Goal: Task Accomplishment & Management: Manage account settings

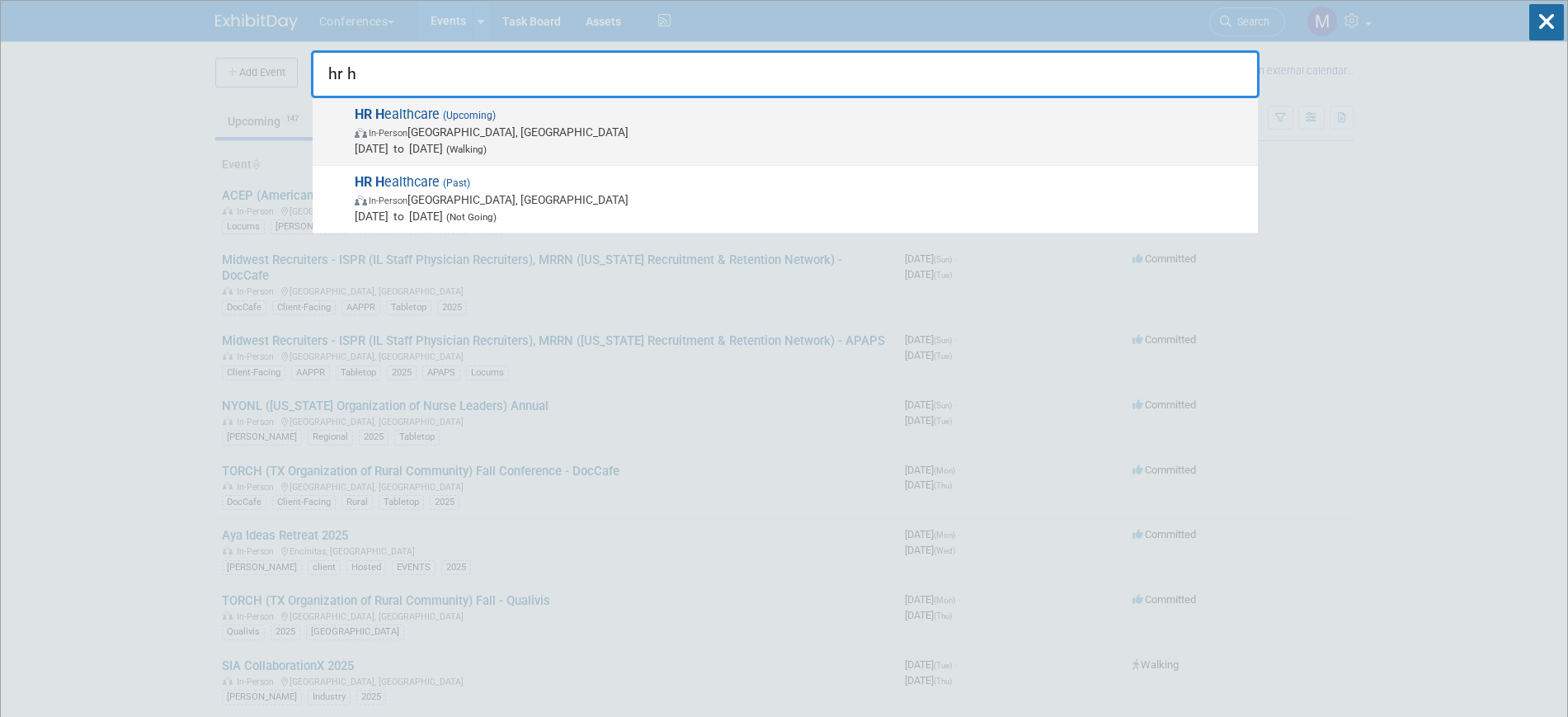
type input "hr h"
click at [489, 142] on span "Oct 5, 2025 to Oct 7, 2025 (Walking)" at bounding box center [802, 149] width 895 height 17
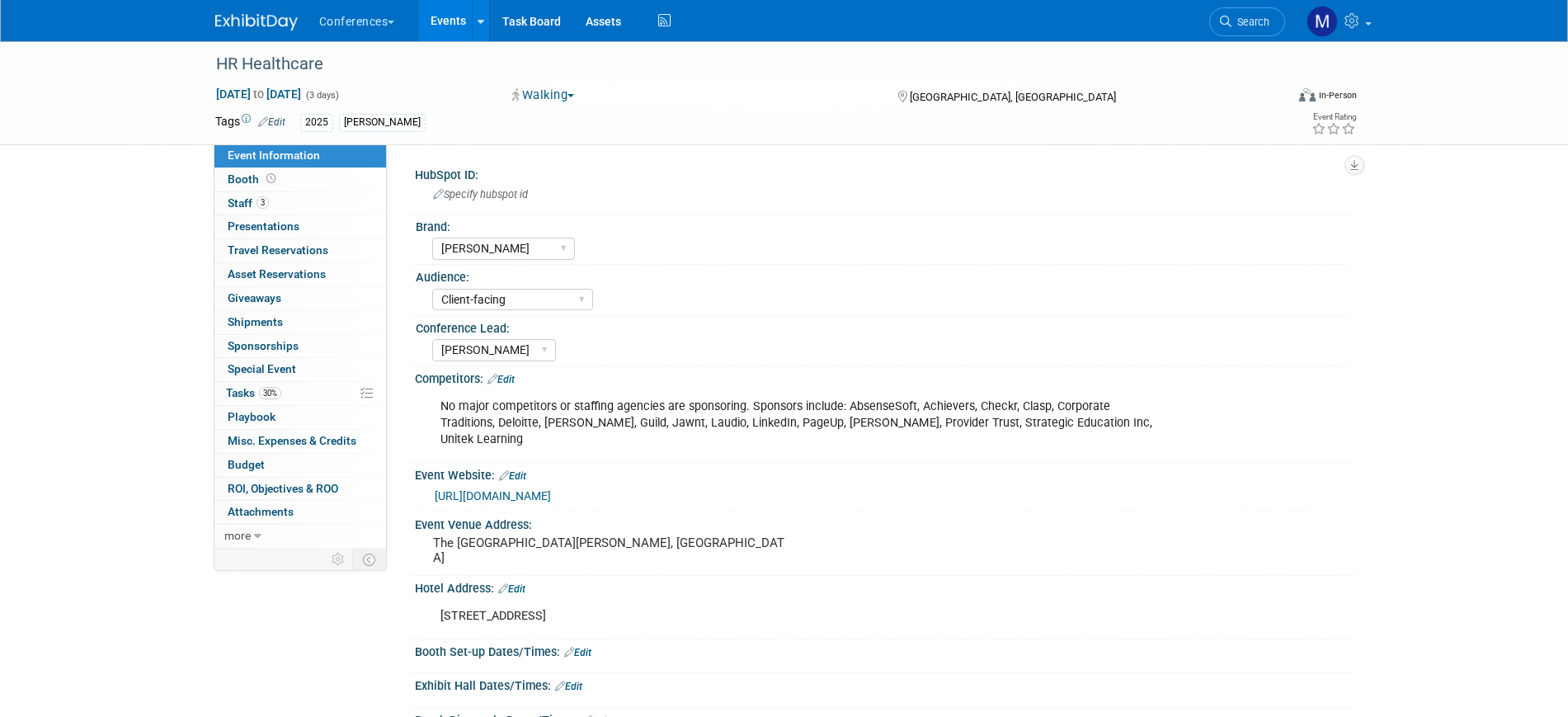
select select "[PERSON_NAME]"
select select "Client-facing"
select select "[PERSON_NAME]"
click at [279, 206] on link "3 Staff 3" at bounding box center [300, 204] width 171 height 23
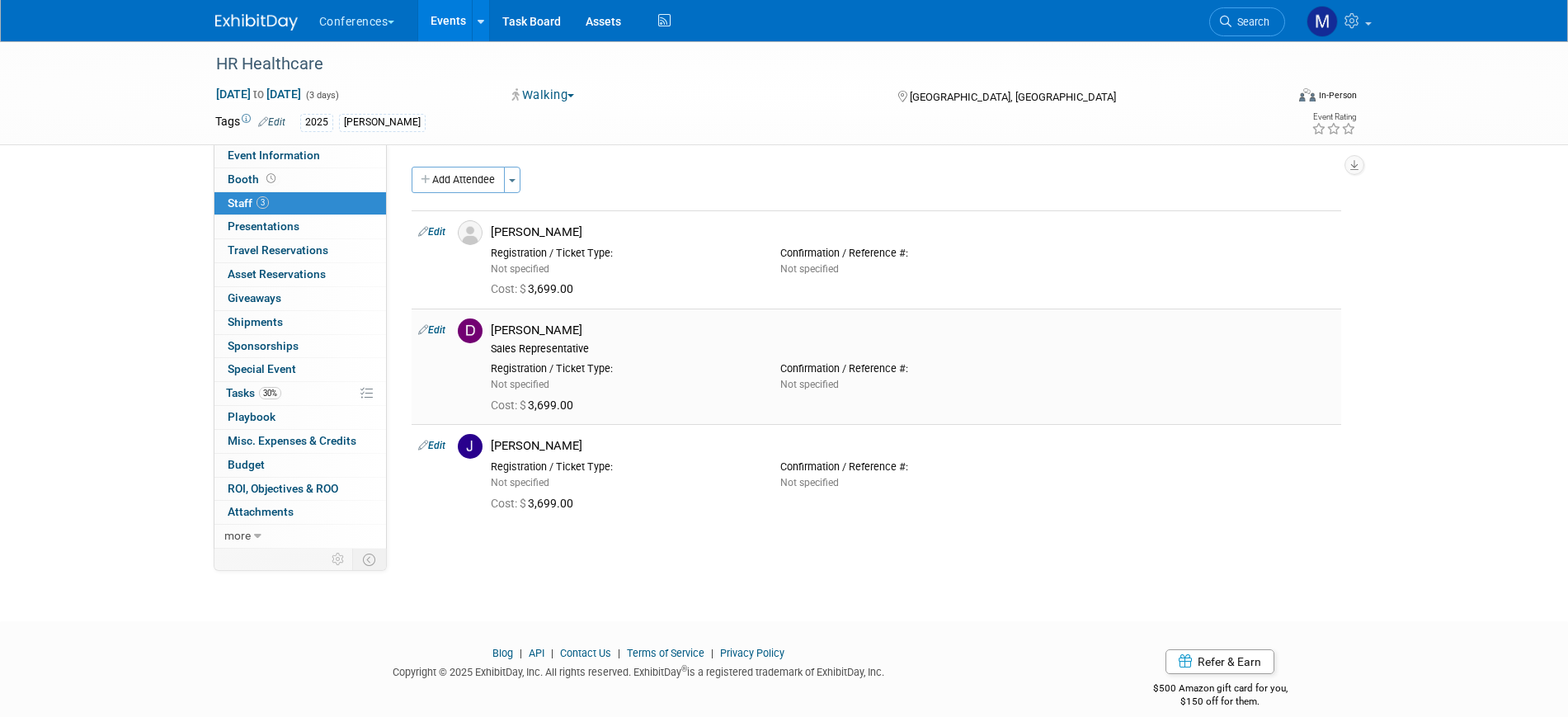
drag, startPoint x: 292, startPoint y: 371, endPoint x: 525, endPoint y: 392, distance: 233.9
click at [292, 371] on span "Special Event" at bounding box center [262, 368] width 69 height 13
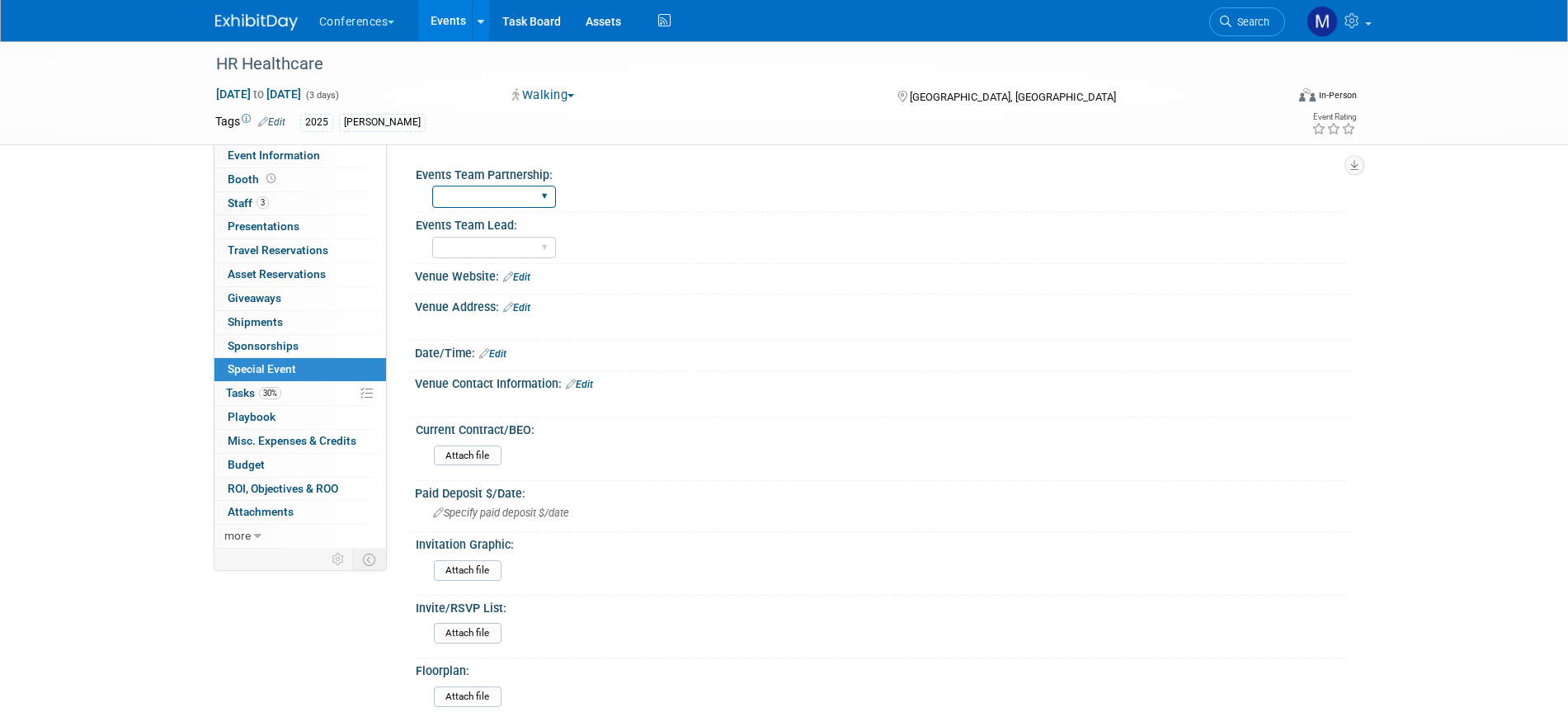
click at [498, 197] on select "Yes No" at bounding box center [494, 197] width 124 height 22
select select "Yes"
click at [432, 186] on select "Yes No" at bounding box center [494, 197] width 124 height 22
click at [492, 243] on select "Christy Lisa Maureen Samantha Taylor" at bounding box center [494, 248] width 124 height 22
select select "[PERSON_NAME]"
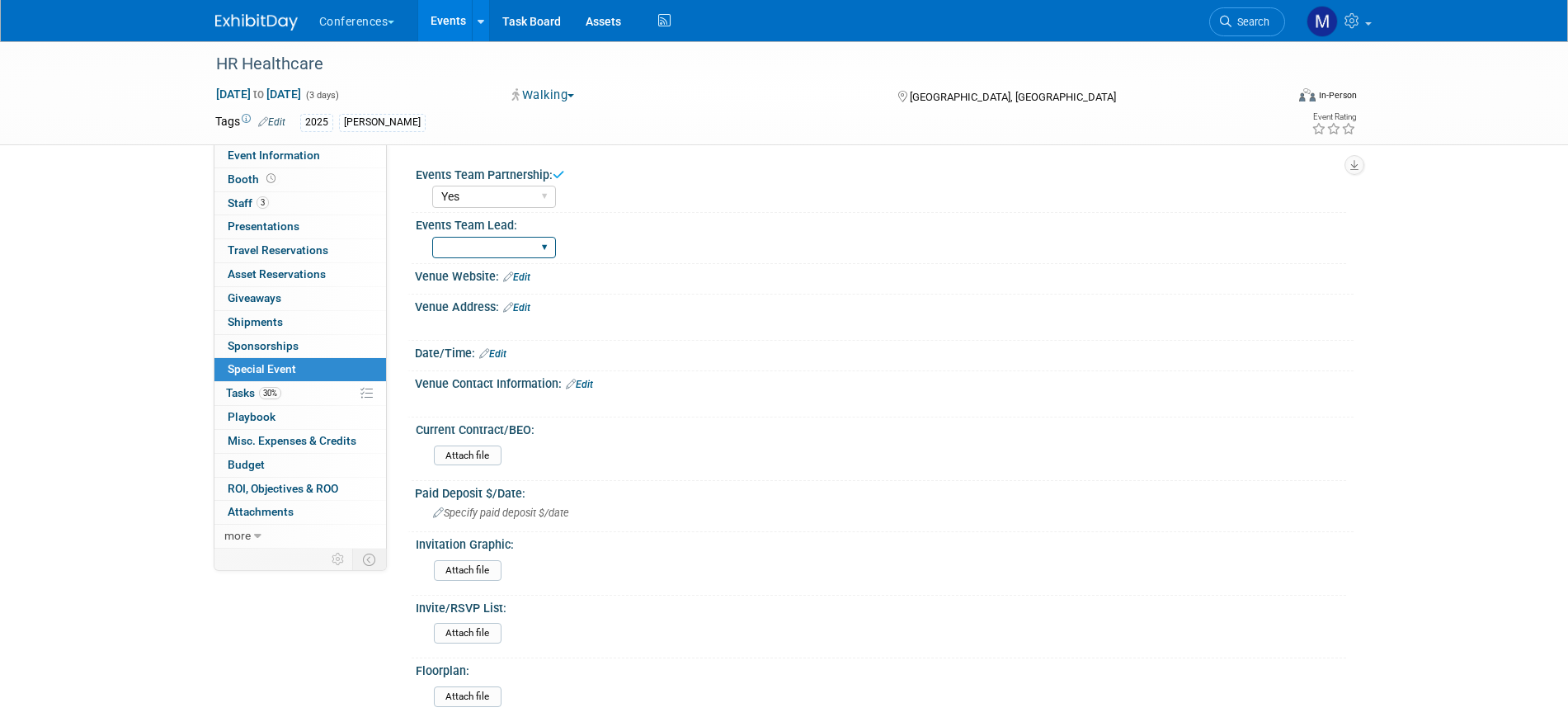
click at [432, 237] on select "Christy Lisa Maureen Samantha Taylor" at bounding box center [494, 248] width 124 height 22
click at [500, 355] on link "Edit" at bounding box center [492, 353] width 27 height 11
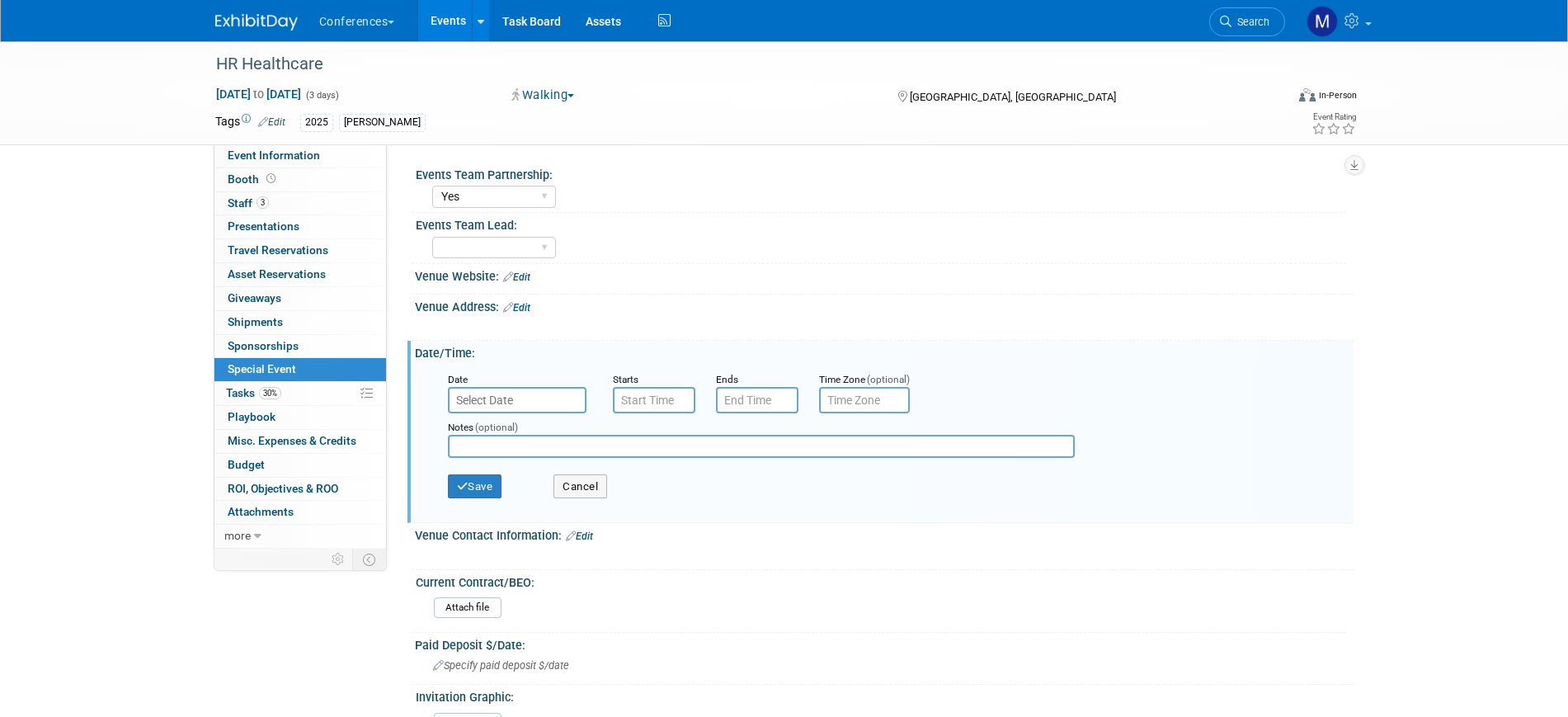
click at [519, 396] on input "text" at bounding box center [517, 400] width 139 height 26
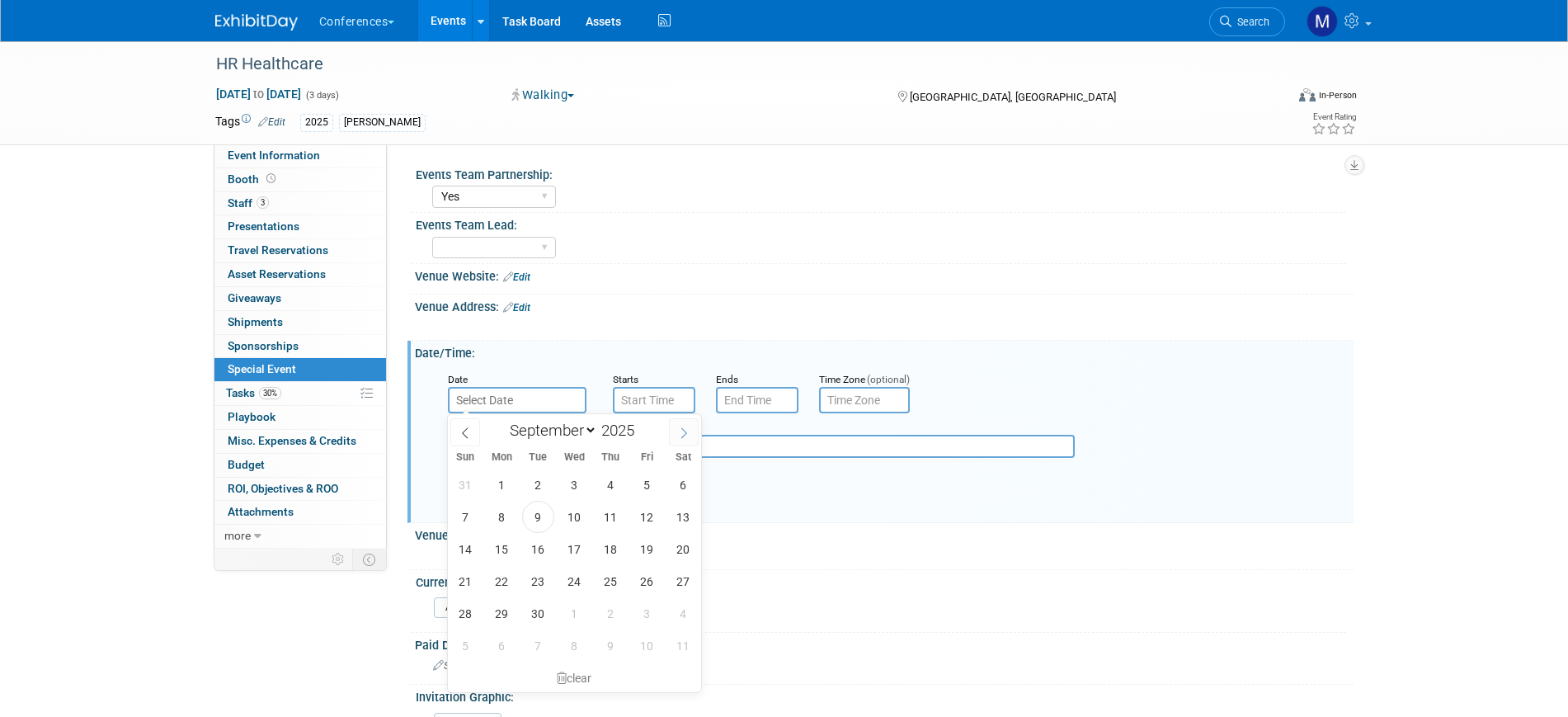
click at [678, 436] on icon at bounding box center [684, 432] width 11 height 11
select select "9"
click at [652, 521] on span "10" at bounding box center [646, 516] width 33 height 33
type input "[DATE]"
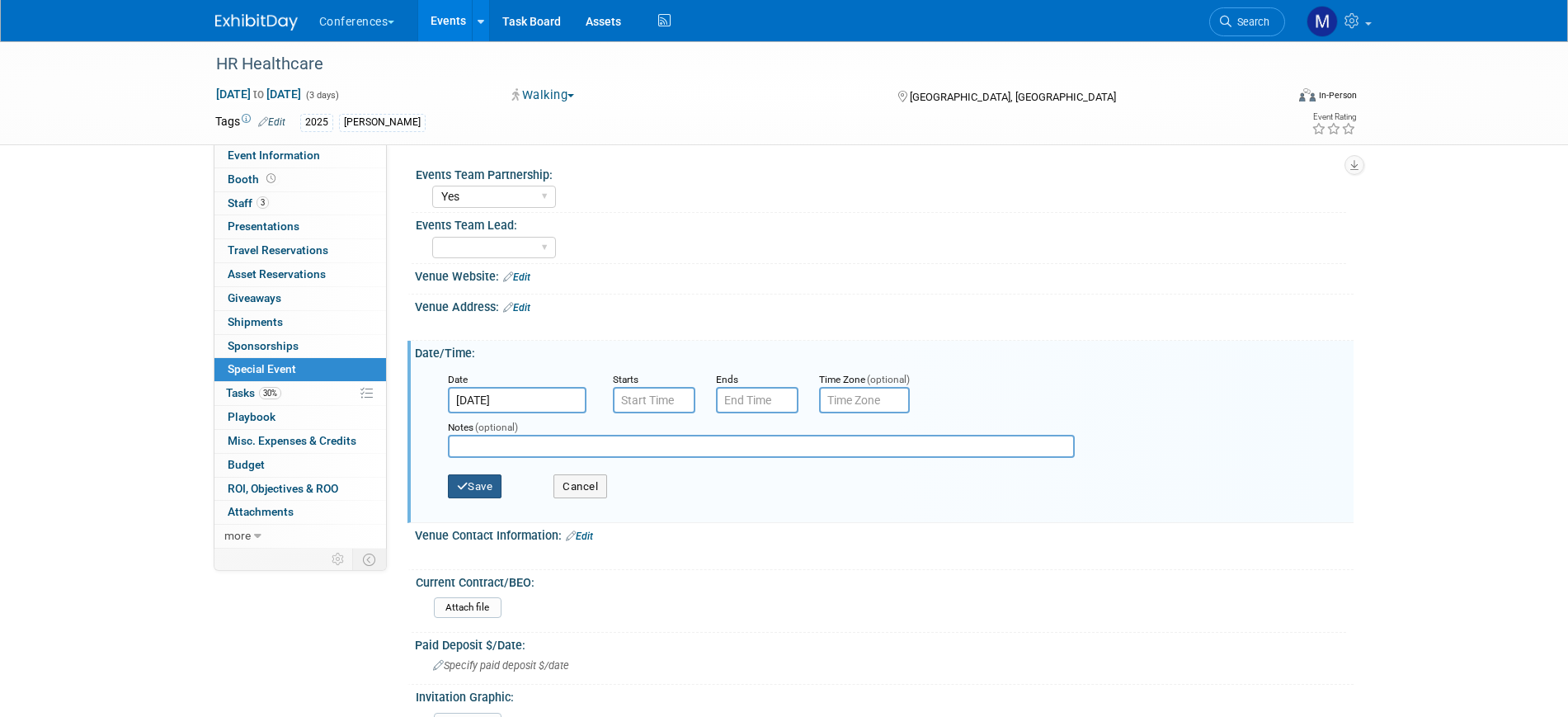
click at [498, 478] on button "Save" at bounding box center [475, 486] width 55 height 25
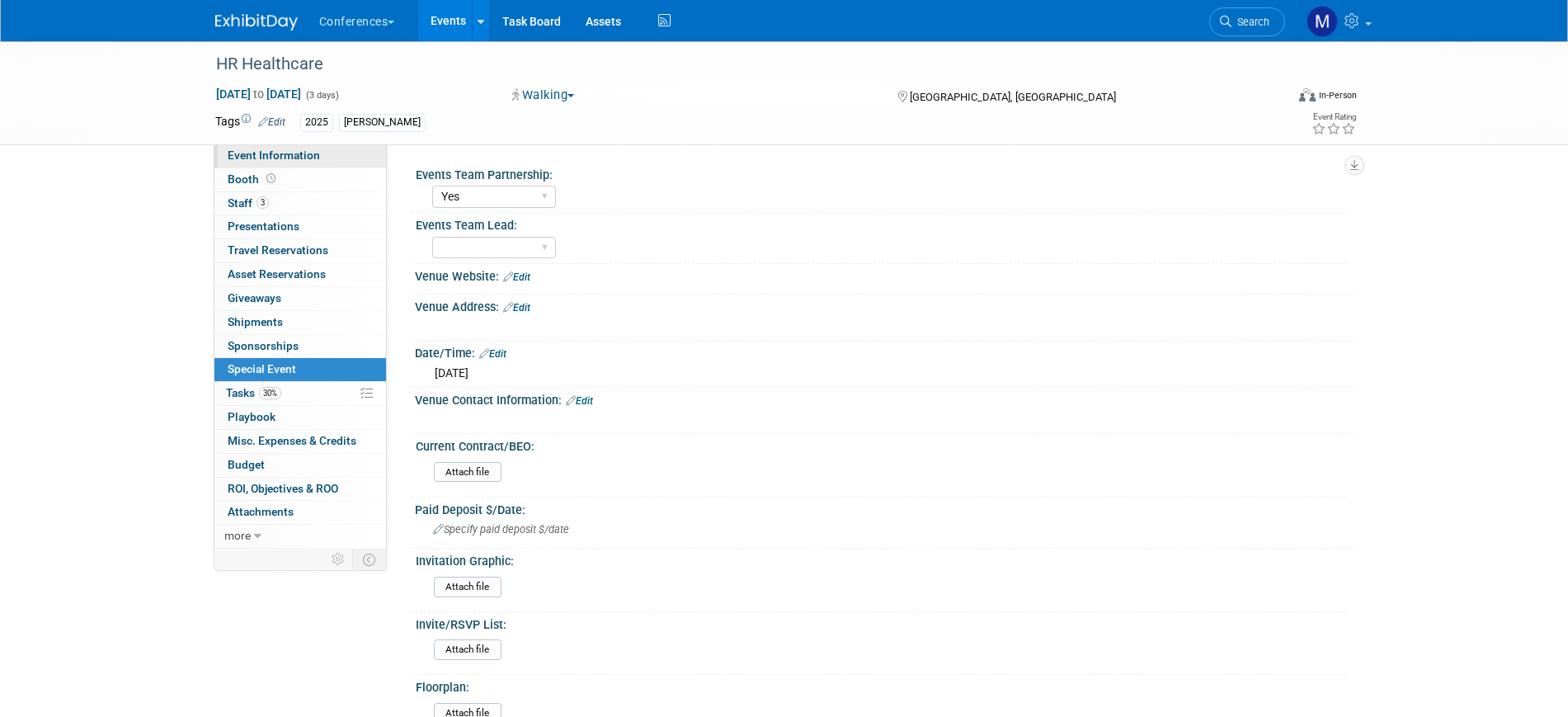
click at [342, 145] on link "Event Information" at bounding box center [300, 155] width 171 height 23
select select "[PERSON_NAME]"
select select "Client-facing"
select select "[PERSON_NAME]"
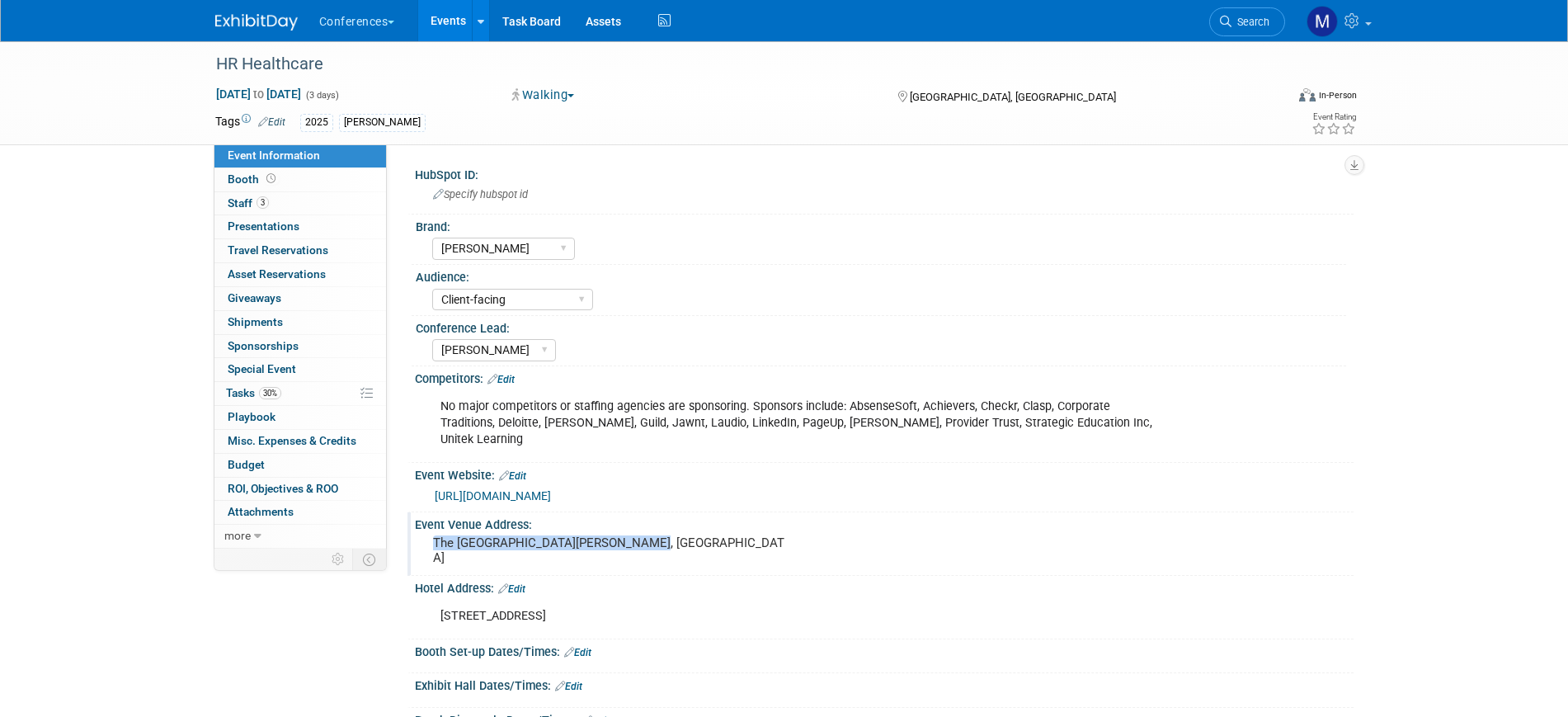
drag, startPoint x: 647, startPoint y: 528, endPoint x: 428, endPoint y: 528, distance: 219.0
click at [428, 531] on div "The Westin Copley Place, Boston MA" at bounding box center [610, 550] width 366 height 38
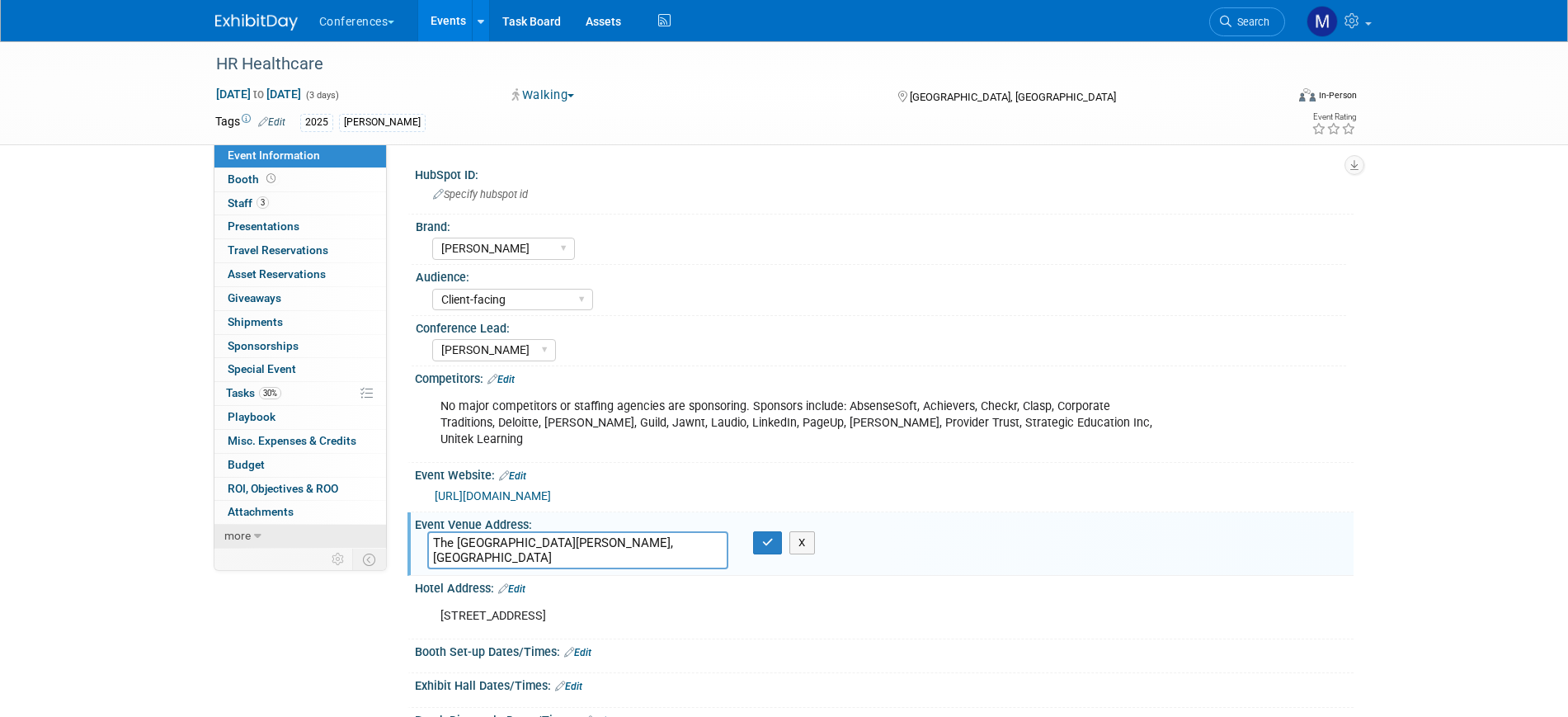
drag, startPoint x: 644, startPoint y: 528, endPoint x: 346, endPoint y: 529, distance: 298.0
